Goal: Information Seeking & Learning: Learn about a topic

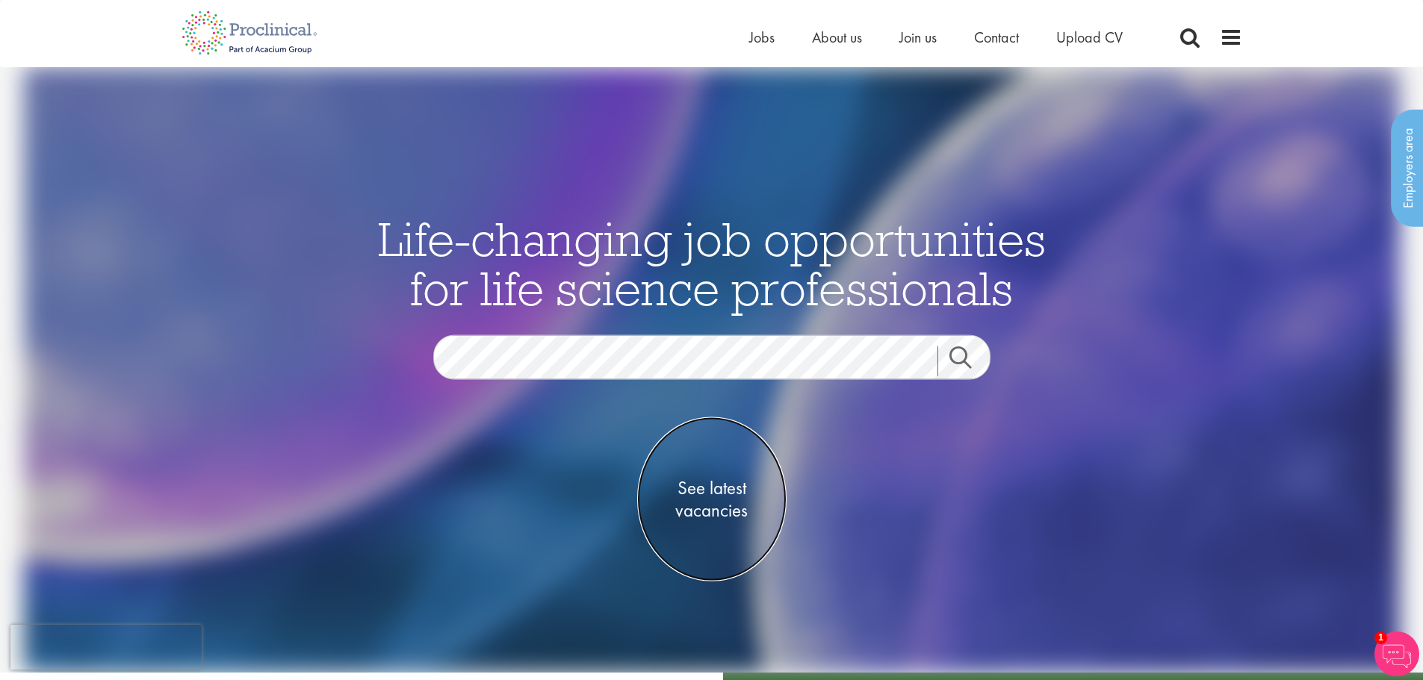
click at [703, 506] on span "See latest vacancies" at bounding box center [711, 499] width 149 height 45
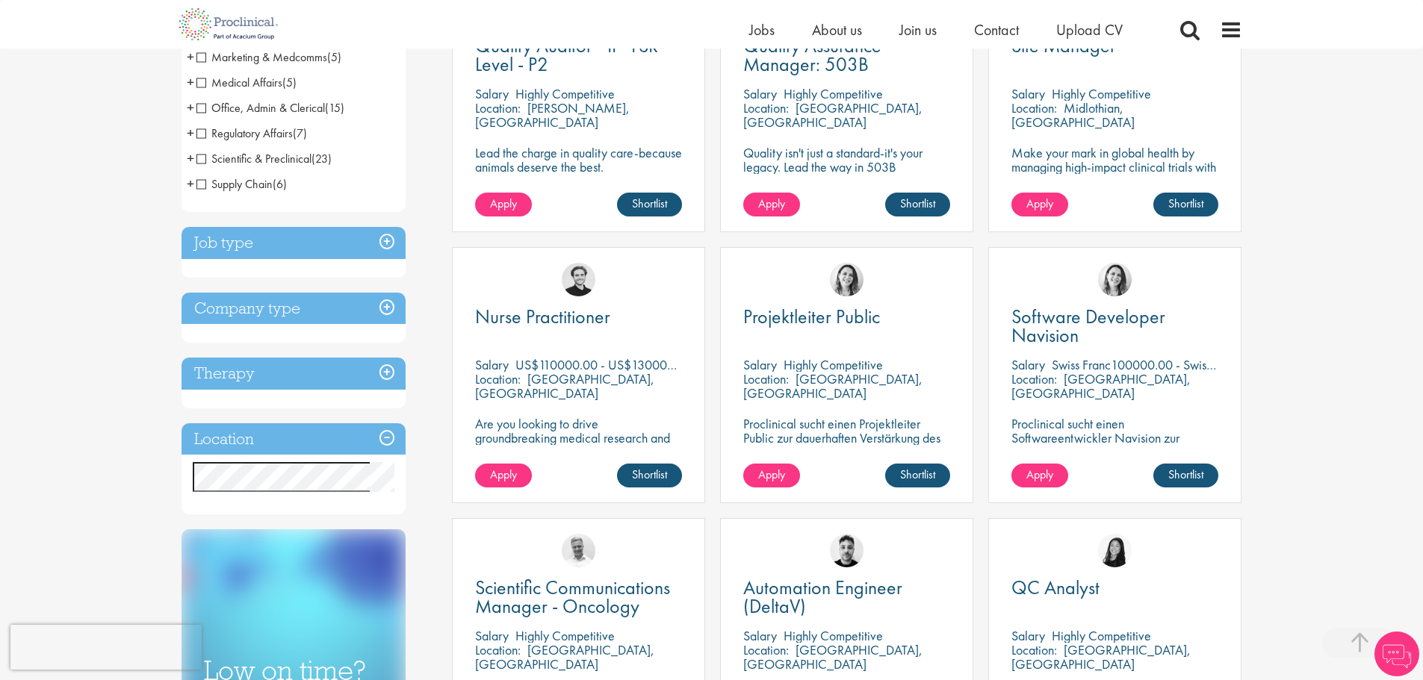
scroll to position [373, 0]
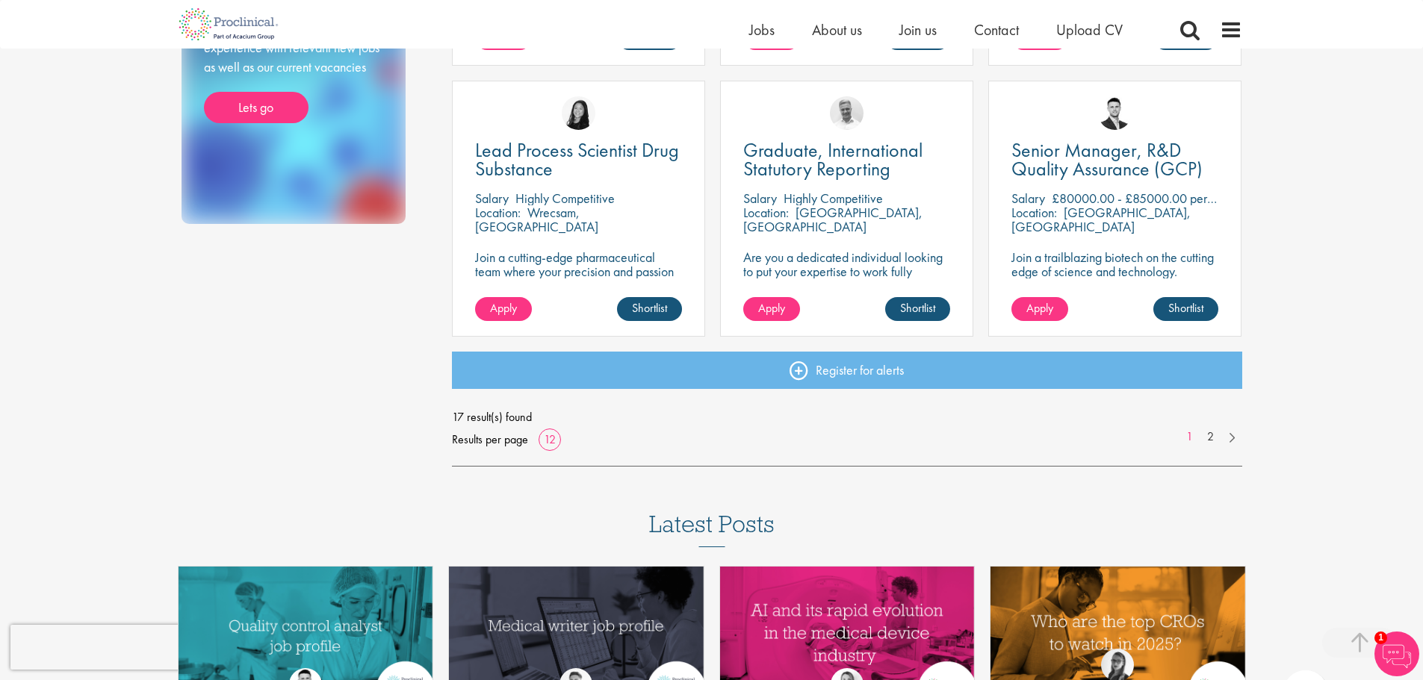
scroll to position [1120, 0]
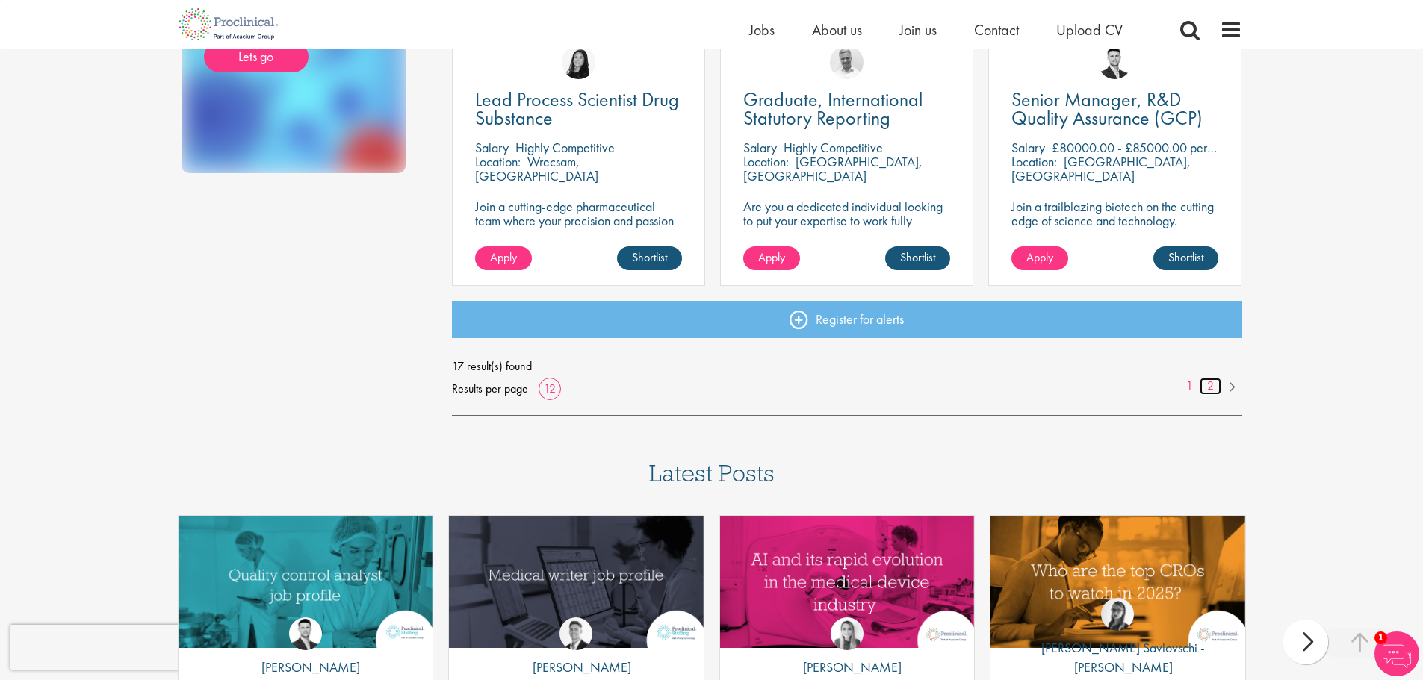
click at [1214, 391] on link "2" at bounding box center [1210, 386] width 22 height 17
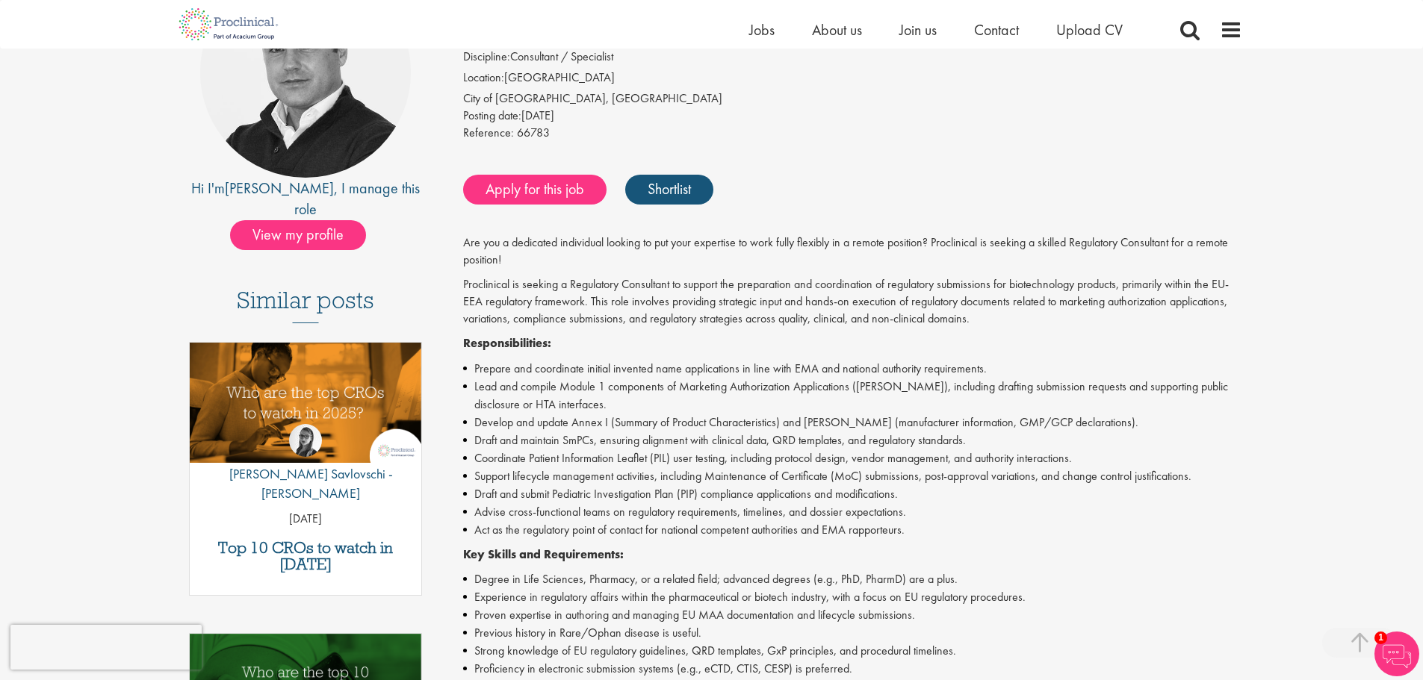
scroll to position [299, 0]
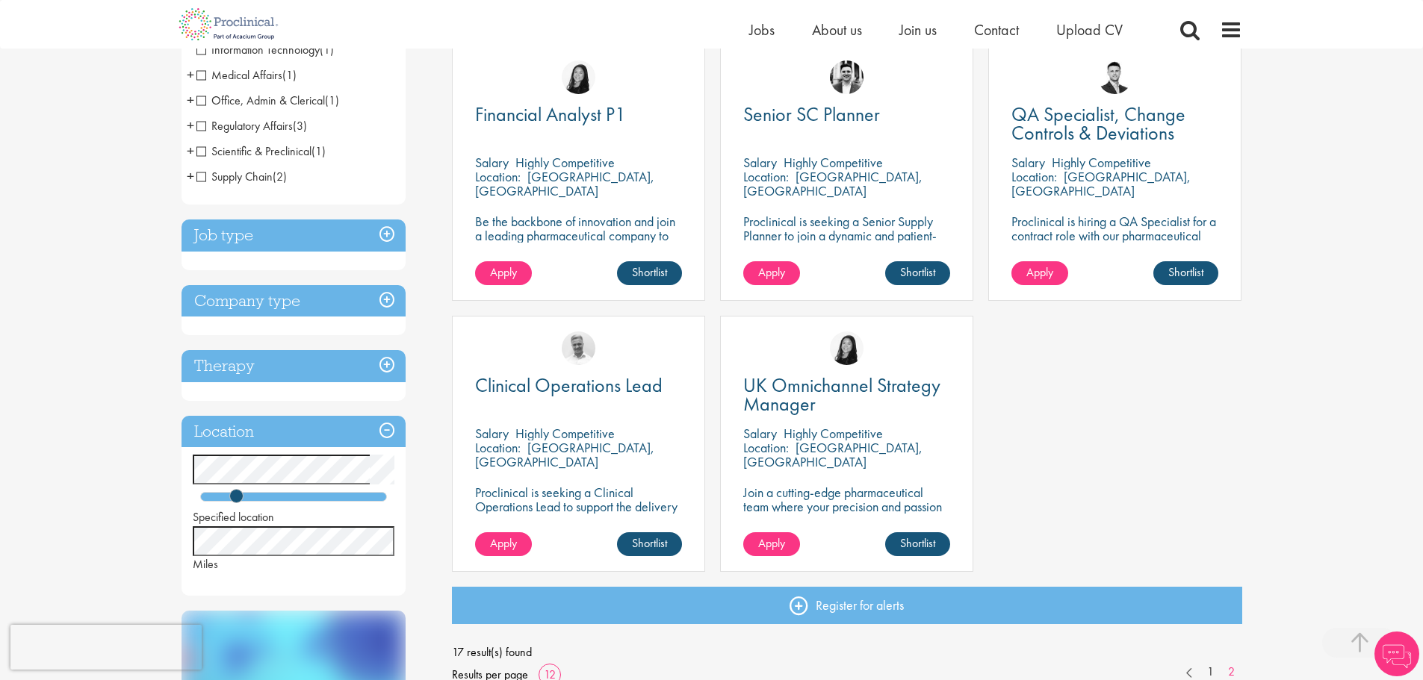
scroll to position [299, 0]
